Goal: Information Seeking & Learning: Learn about a topic

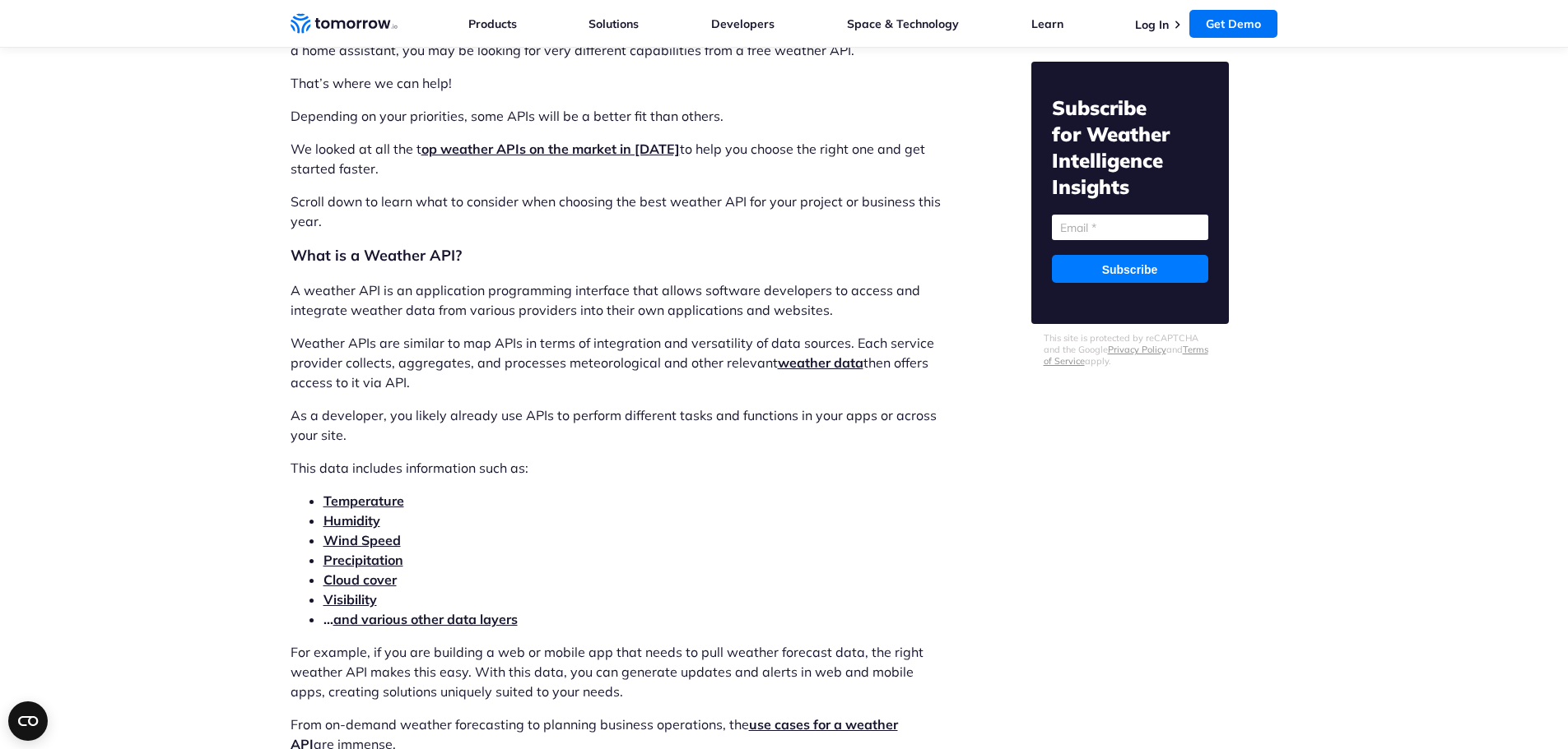
scroll to position [1562, 0]
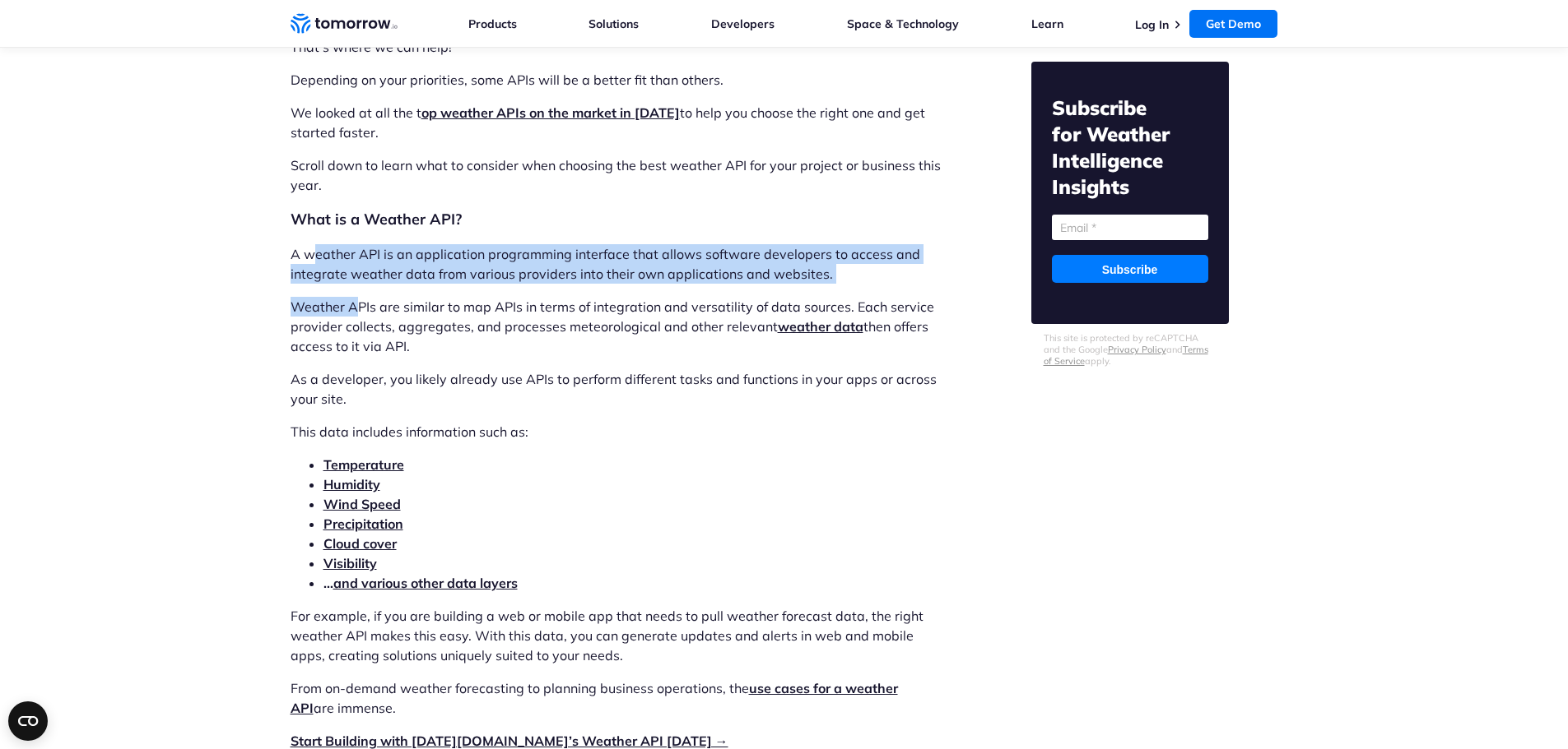
drag, startPoint x: 315, startPoint y: 258, endPoint x: 355, endPoint y: 284, distance: 47.7
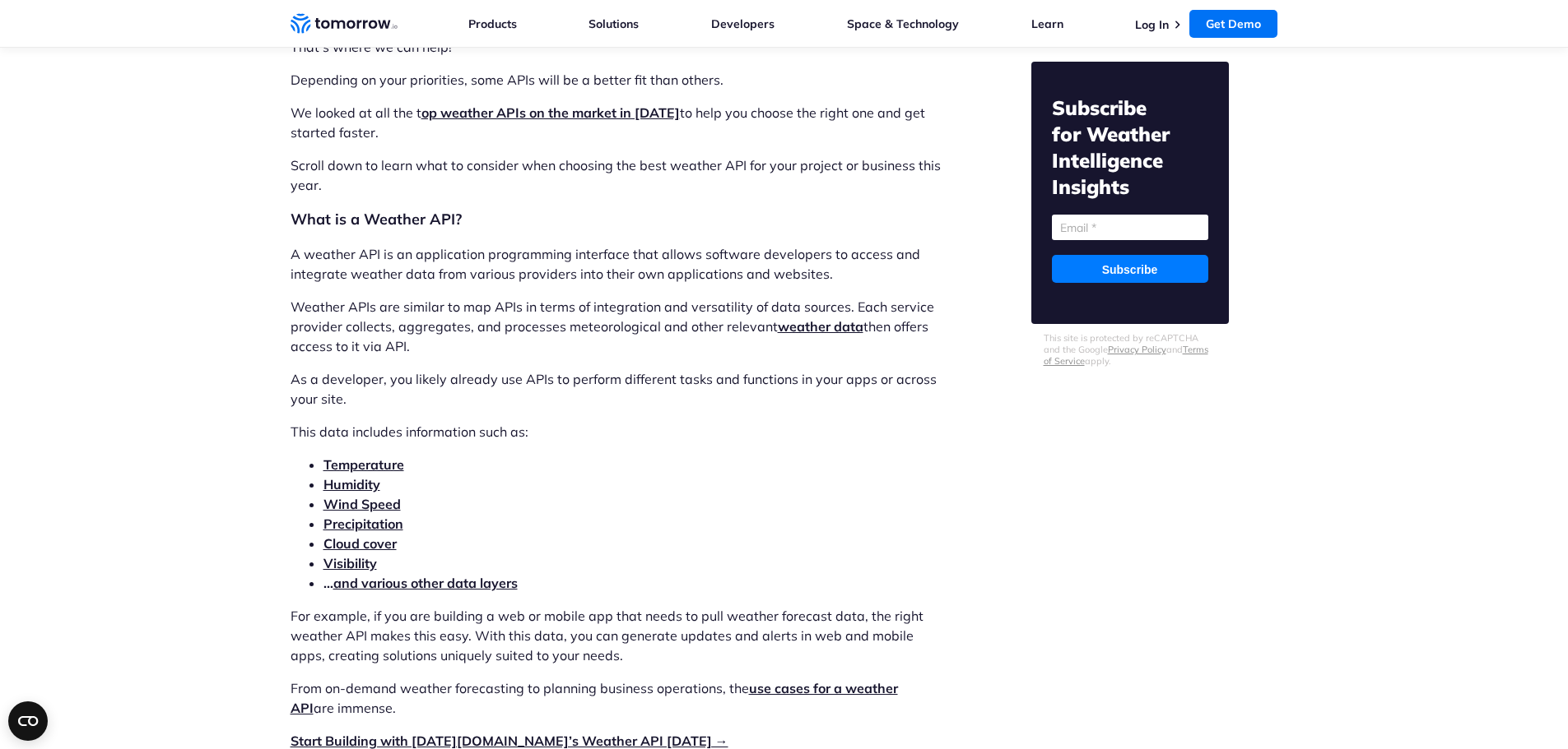
click at [437, 329] on p "Weather APIs are similar to map APIs in terms of integration and versatility of…" at bounding box center [617, 327] width 653 height 59
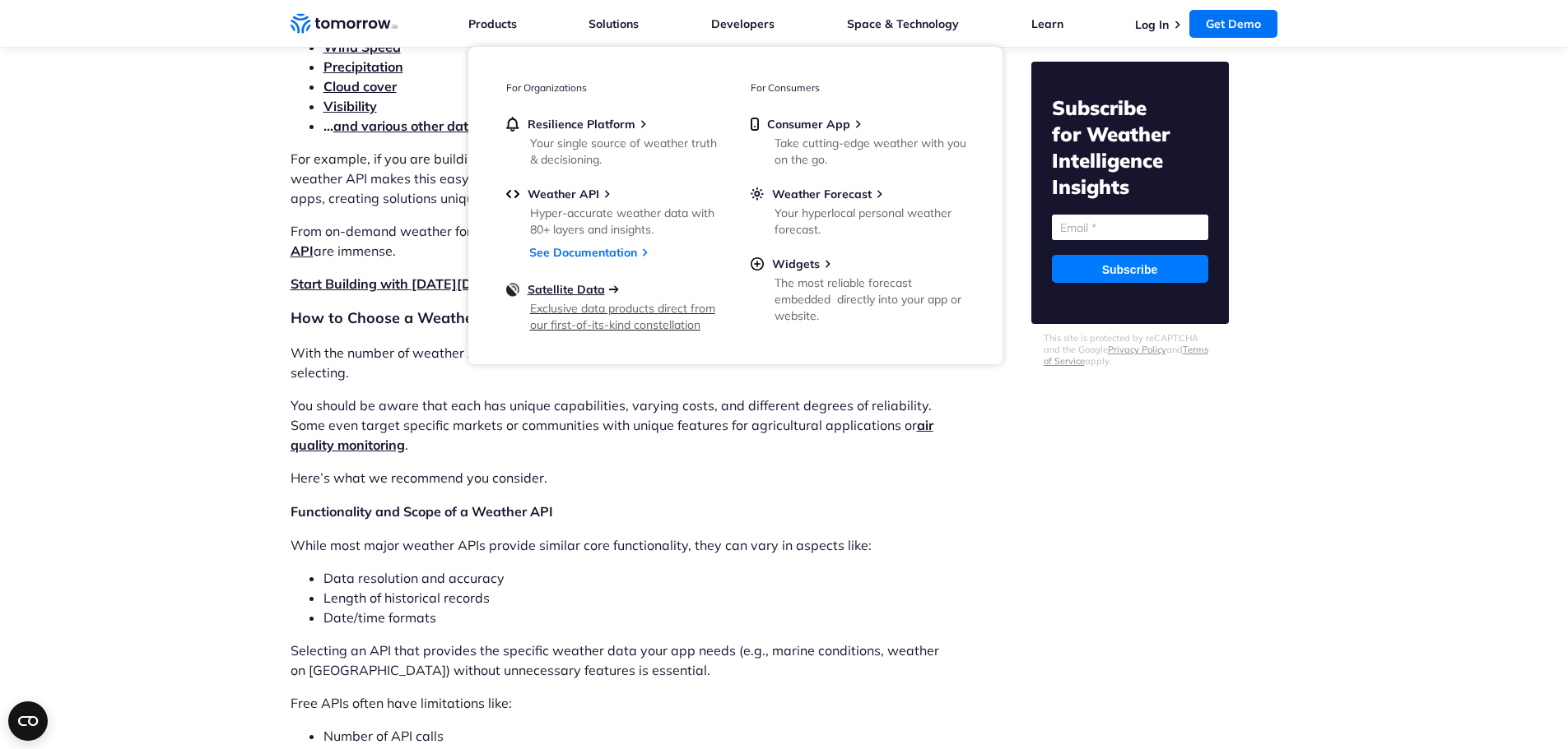
scroll to position [2056, 0]
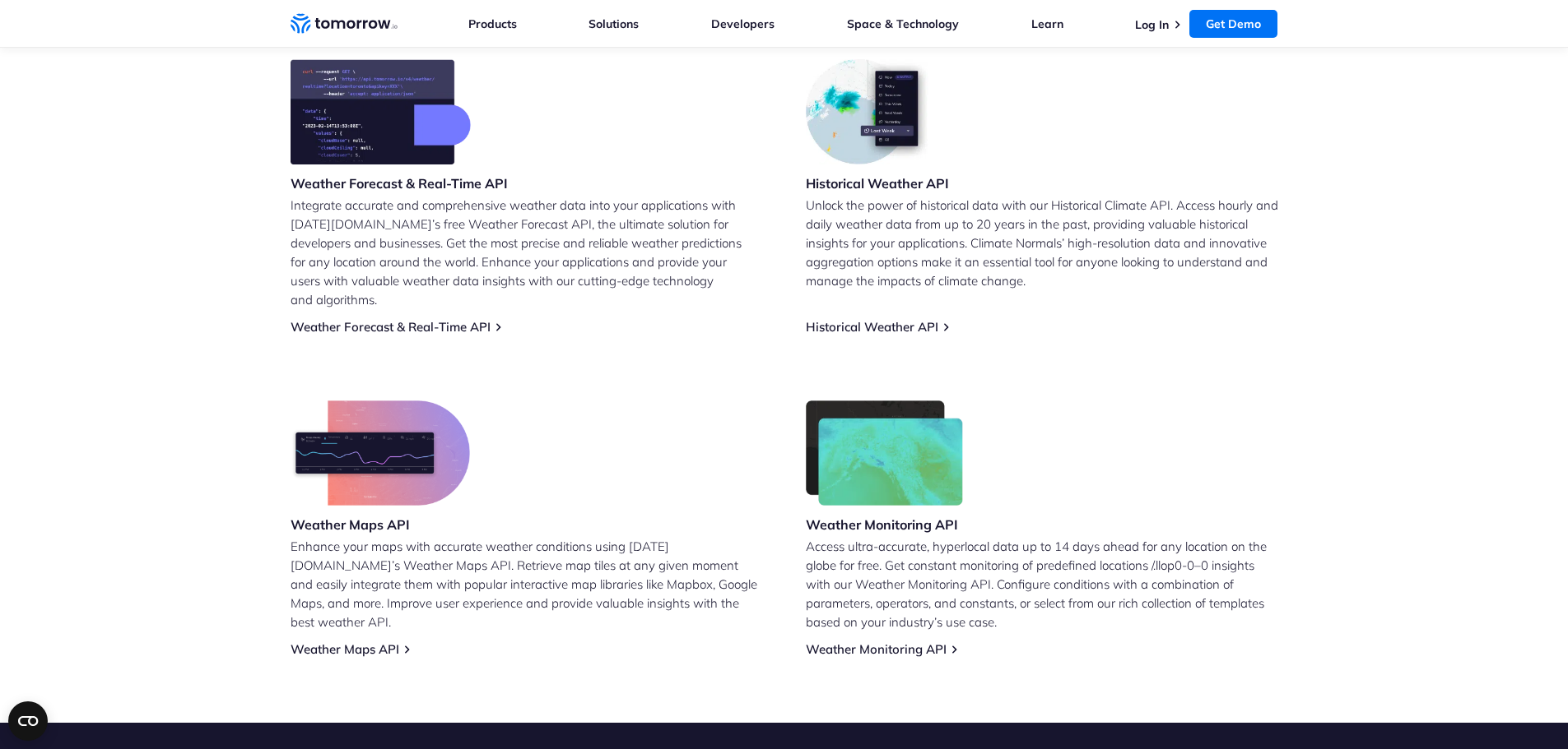
scroll to position [659, 0]
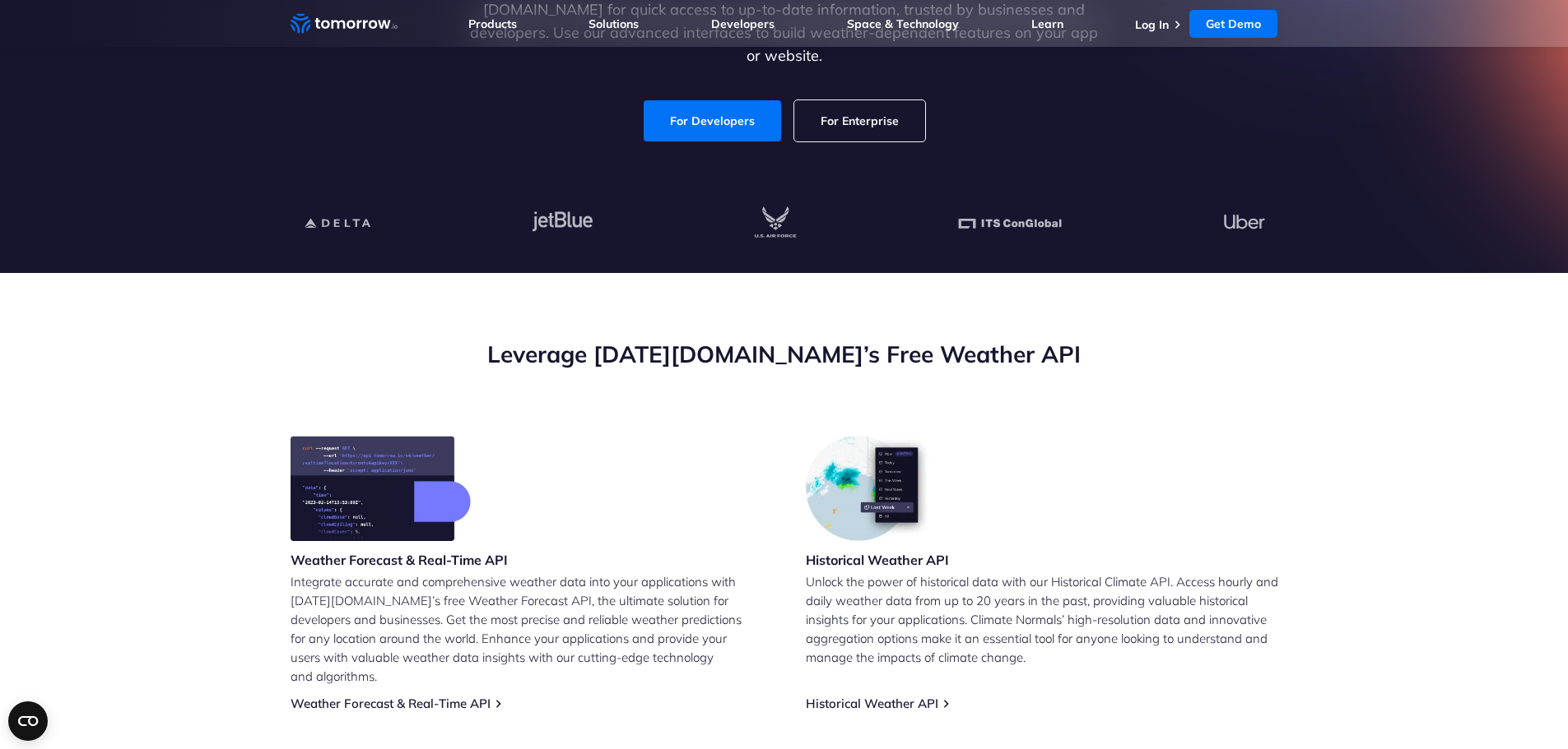
scroll to position [329, 0]
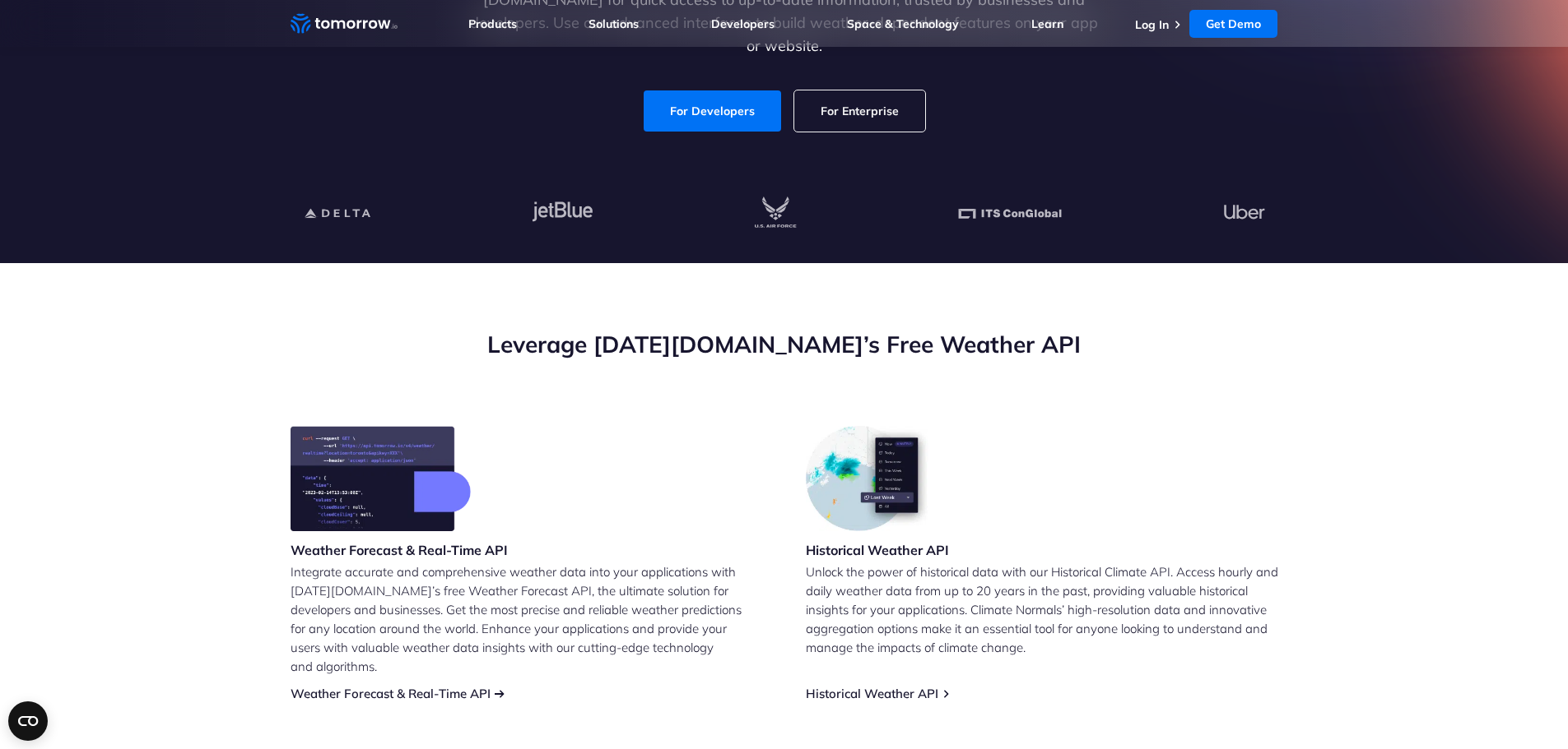
click at [351, 686] on link "Weather Forecast & Real-Time API" at bounding box center [390, 694] width 200 height 16
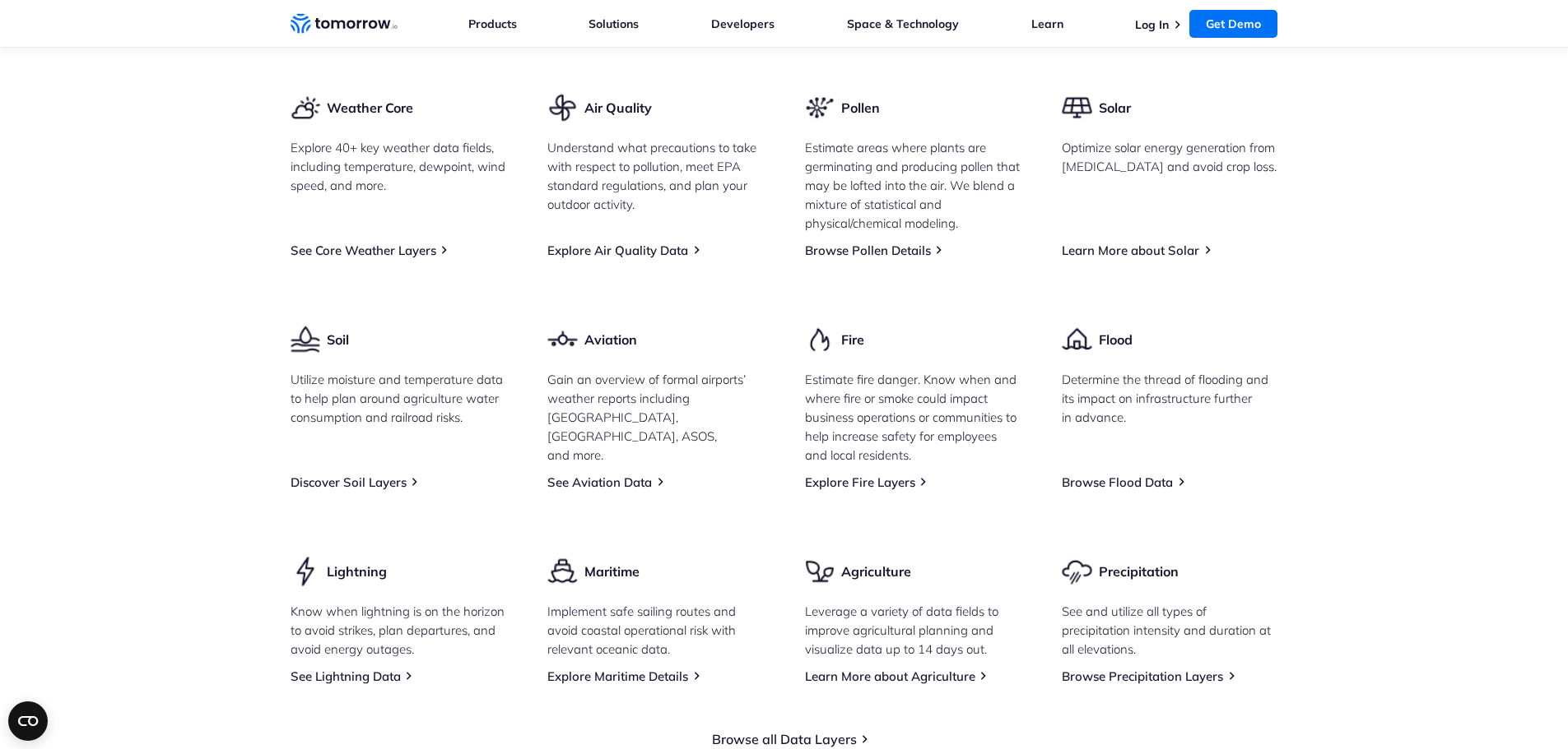
scroll to position [2303, 0]
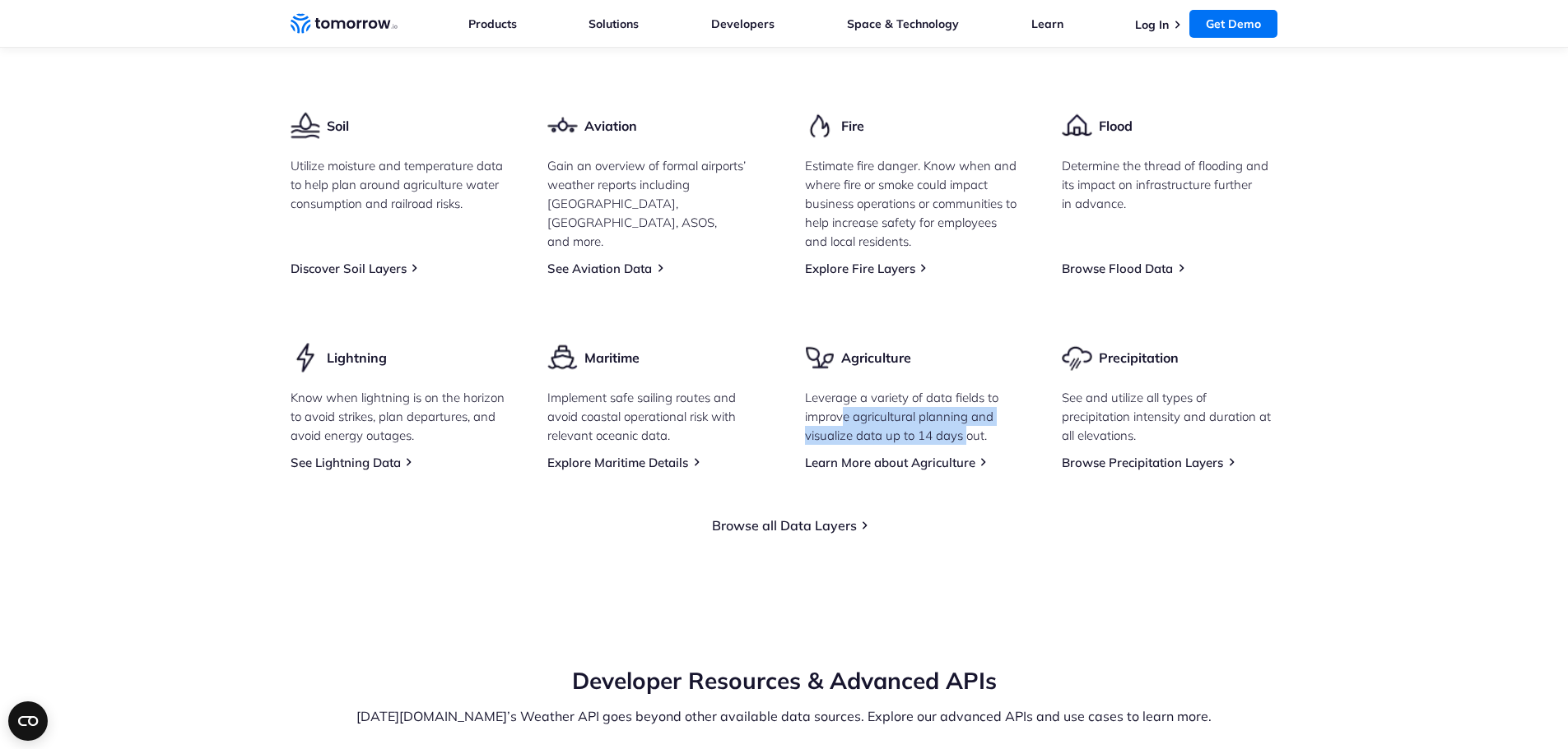
drag, startPoint x: 842, startPoint y: 468, endPoint x: 965, endPoint y: 485, distance: 124.2
click at [965, 445] on p "Leverage a variety of data fields to improve agricultural planning and visualiz…" at bounding box center [913, 416] width 217 height 56
click at [732, 348] on div "Weather Core Explore 40+ key weather data fields, including temperature, dewpoi…" at bounding box center [784, 174] width 988 height 593
click at [735, 368] on div "Weather Core Explore 40+ key weather data fields, including temperature, dewpoi…" at bounding box center [784, 174] width 988 height 593
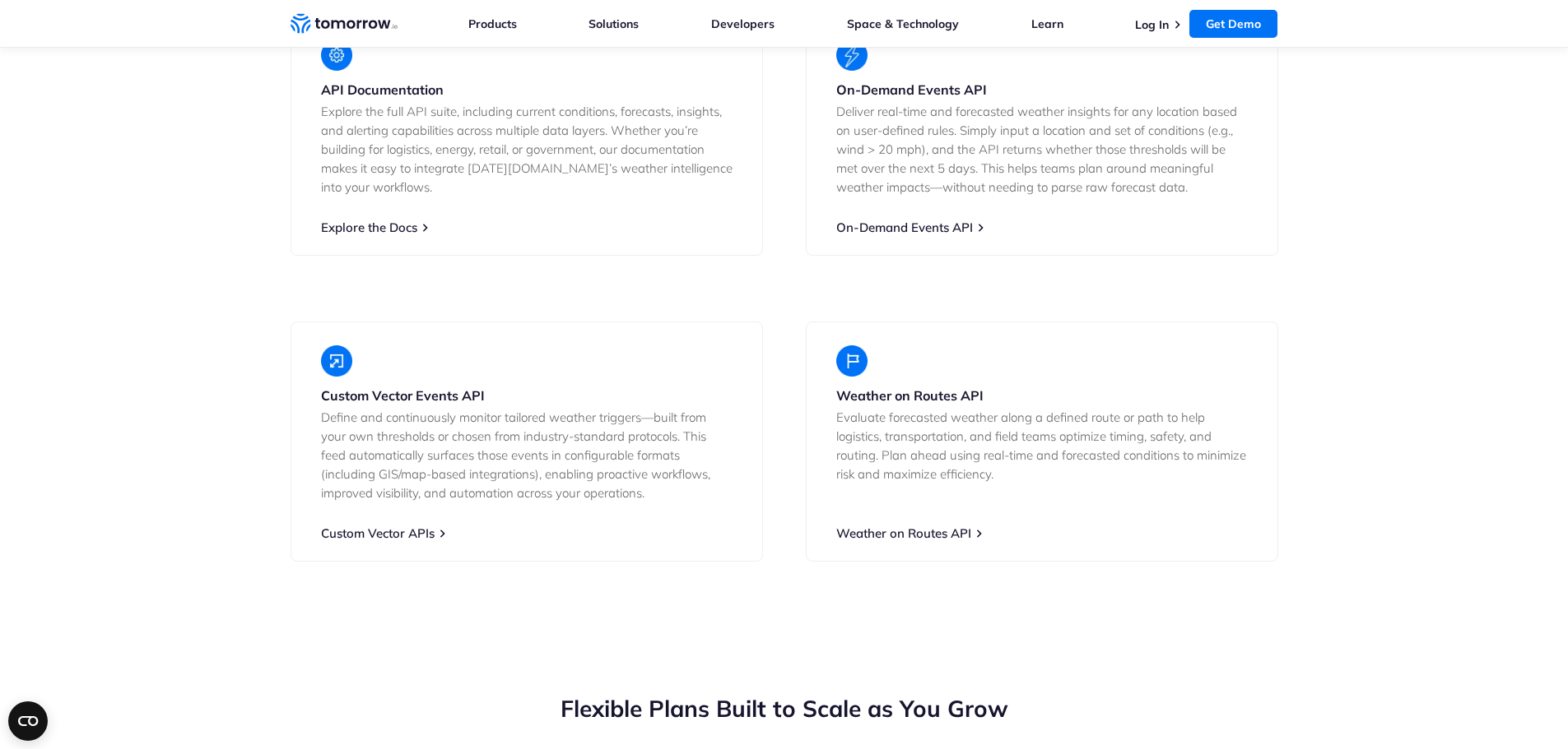
scroll to position [3044, 0]
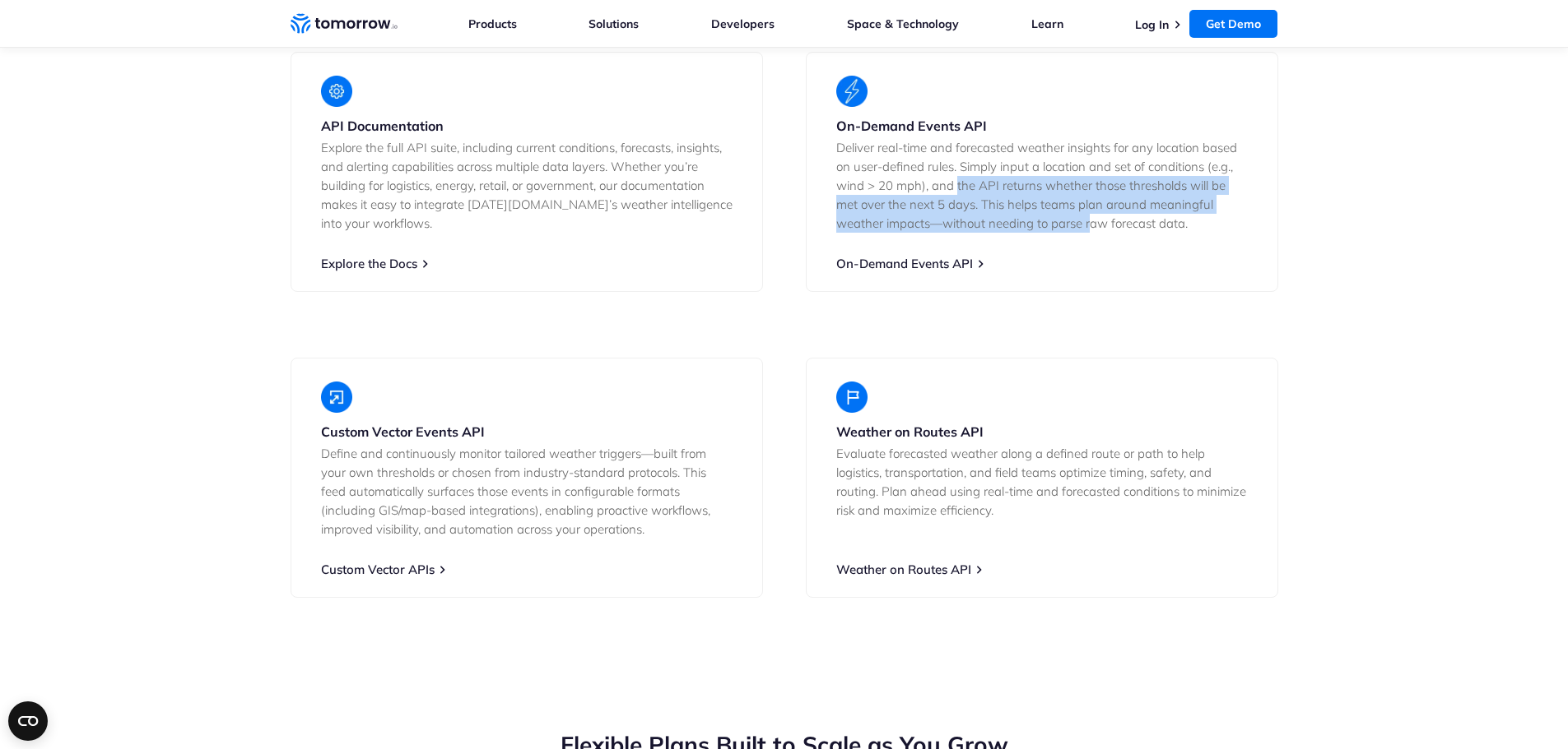
drag, startPoint x: 955, startPoint y: 234, endPoint x: 1084, endPoint y: 251, distance: 130.1
click at [1087, 233] on p "Deliver real-time and forecasted weather insights for any location based on use…" at bounding box center [1042, 186] width 412 height 95
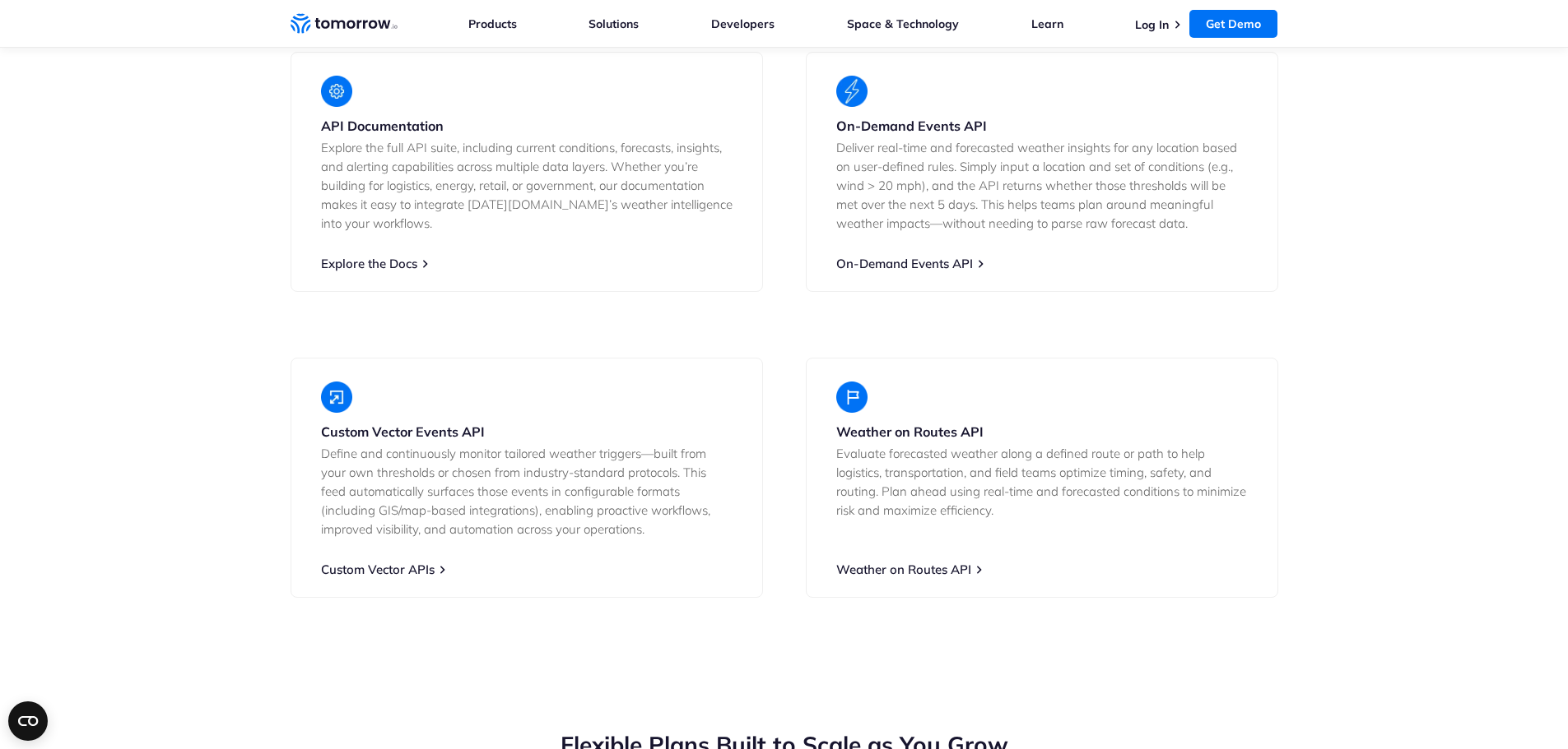
click at [198, 303] on section "Developer Resources & Advanced APIs Tomorrow.io’s Weather API goes beyond other…" at bounding box center [784, 261] width 1568 height 804
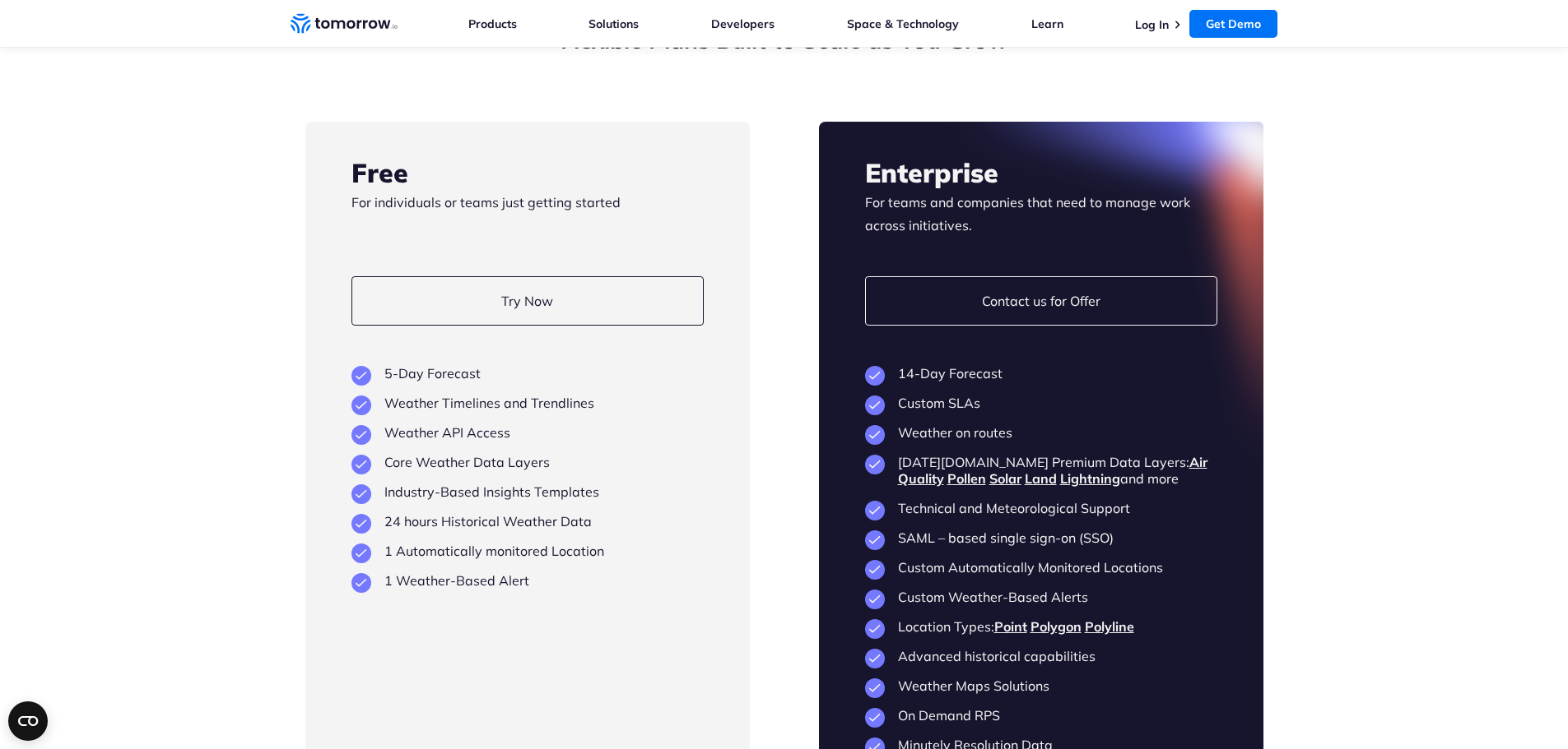
scroll to position [3785, 0]
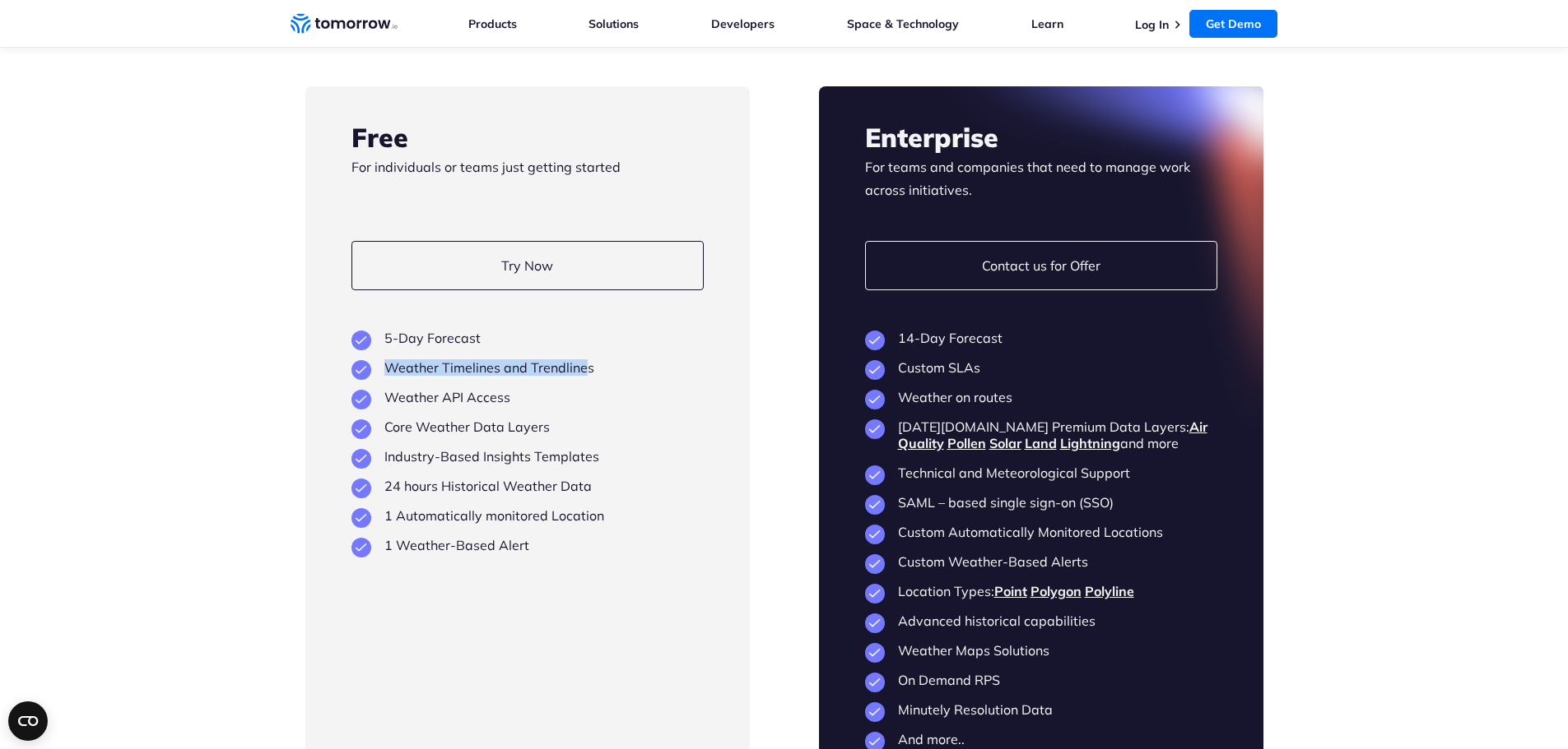
drag, startPoint x: 388, startPoint y: 422, endPoint x: 583, endPoint y: 418, distance: 195.0
click at [583, 376] on li "Weather Timelines and Trendlines" at bounding box center [528, 367] width 352 height 17
drag, startPoint x: 386, startPoint y: 475, endPoint x: 537, endPoint y: 477, distance: 151.0
click at [537, 435] on li "Core Weather Data Layers" at bounding box center [528, 426] width 352 height 17
drag, startPoint x: 419, startPoint y: 513, endPoint x: 549, endPoint y: 510, distance: 130.0
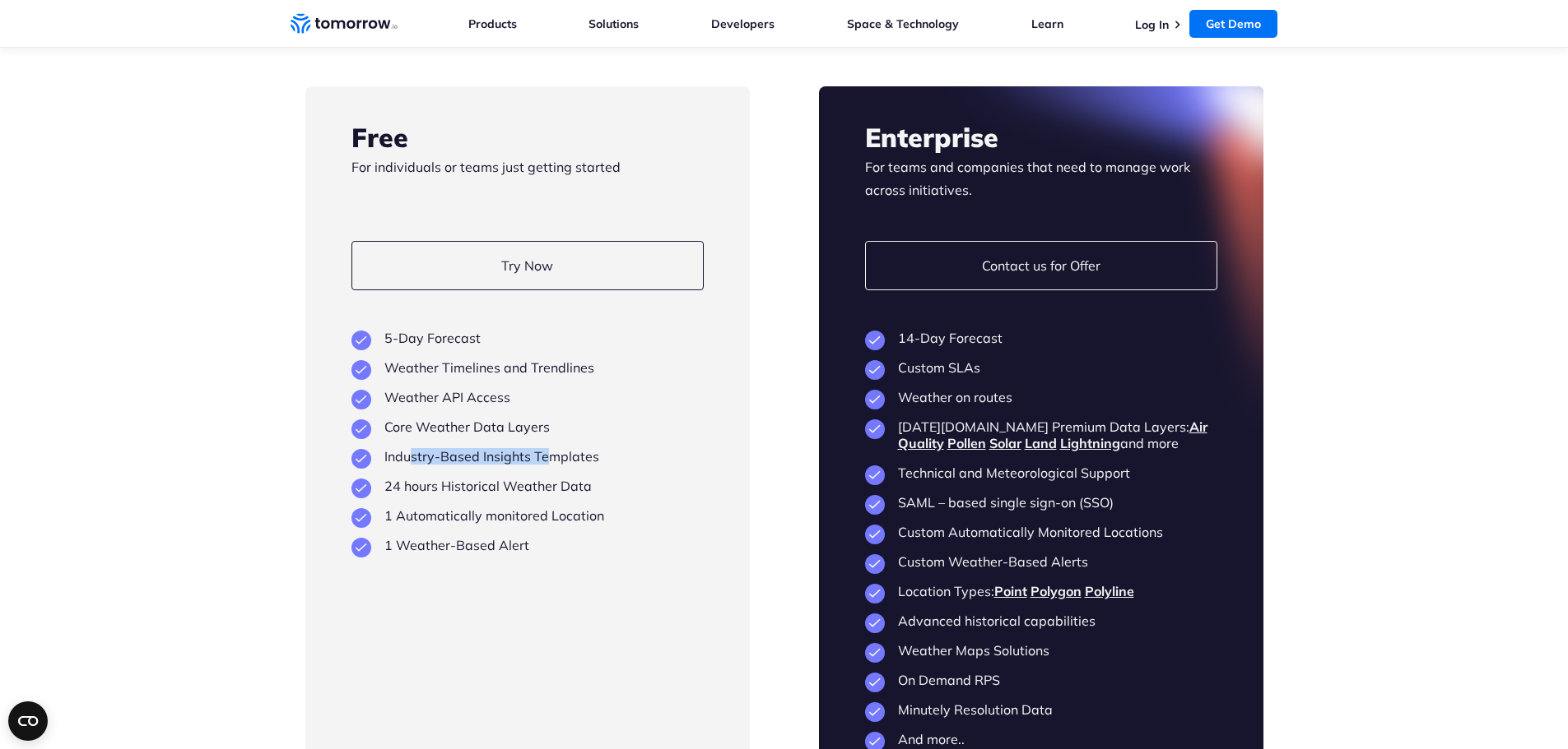
click at [549, 465] on li "Industry-Based Insights Templates" at bounding box center [528, 456] width 352 height 17
drag, startPoint x: 388, startPoint y: 537, endPoint x: 558, endPoint y: 530, distance: 170.1
click at [558, 495] on li "24 hours Historical Weather Data" at bounding box center [528, 486] width 352 height 17
click at [200, 541] on section "Flexible Plans Built to Scale as You Grow Free For individuals or teams just ge…" at bounding box center [784, 387] width 1568 height 927
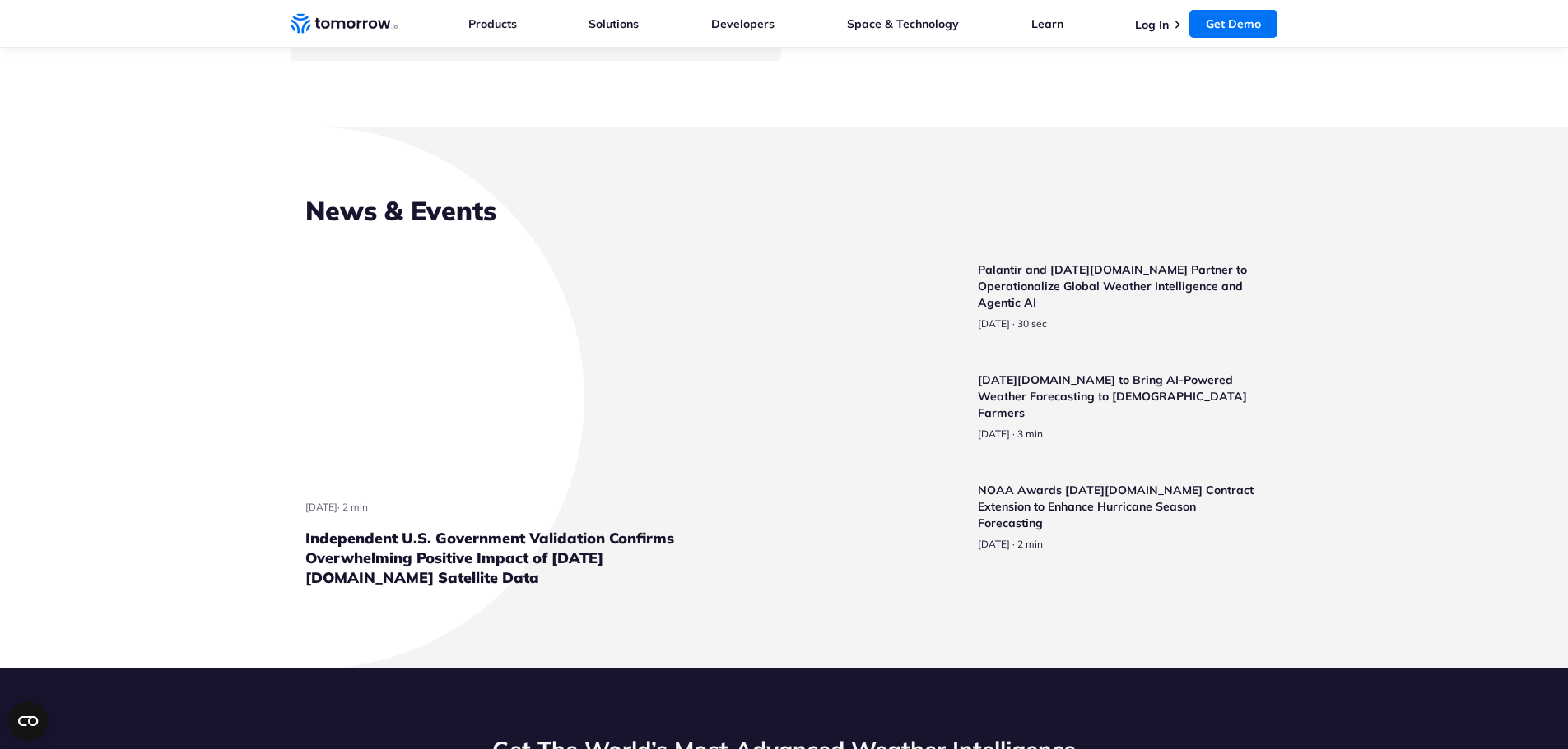
scroll to position [5347, 0]
